Goal: Information Seeking & Learning: Learn about a topic

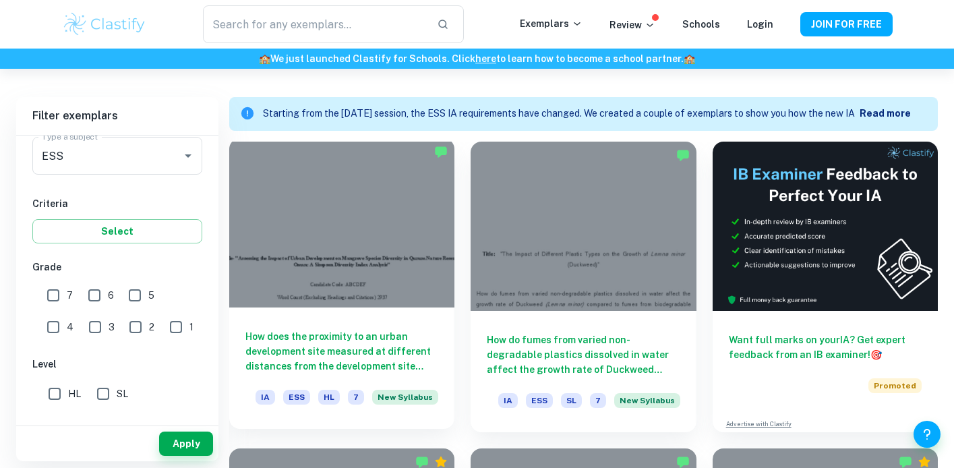
scroll to position [357, 0]
click at [380, 294] on div at bounding box center [341, 222] width 225 height 169
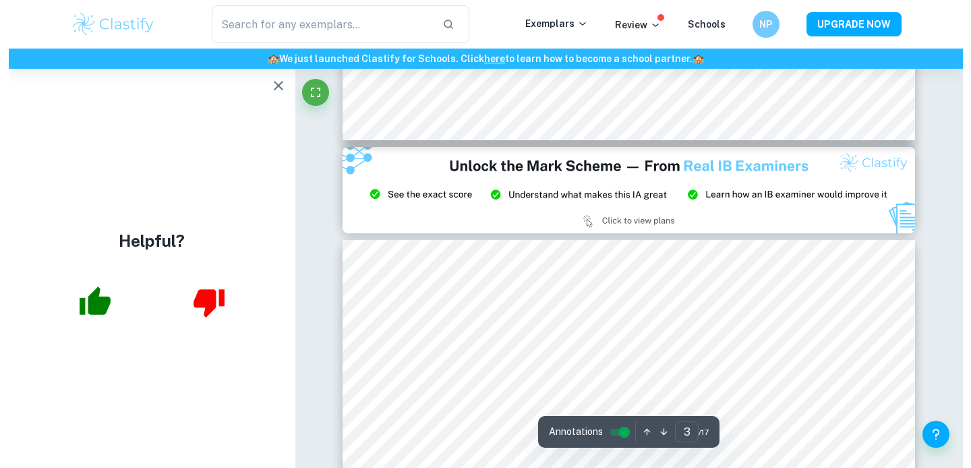
scroll to position [1529, 0]
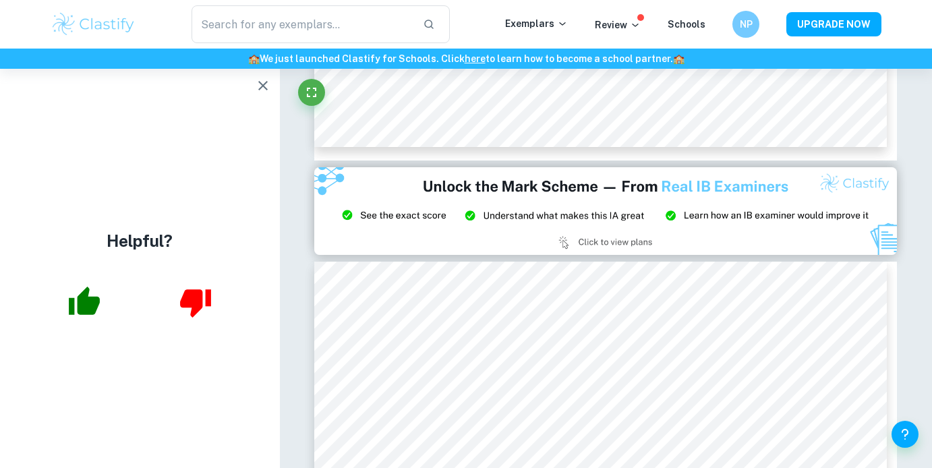
type input "2"
